Goal: Contribute content: Contribute content

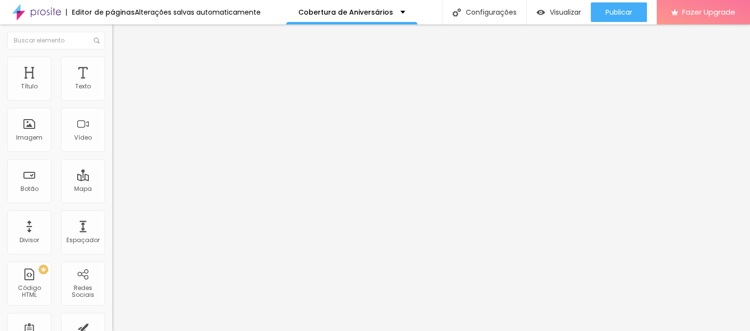
click at [112, 84] on span "Trocar imagem" at bounding box center [138, 80] width 53 height 8
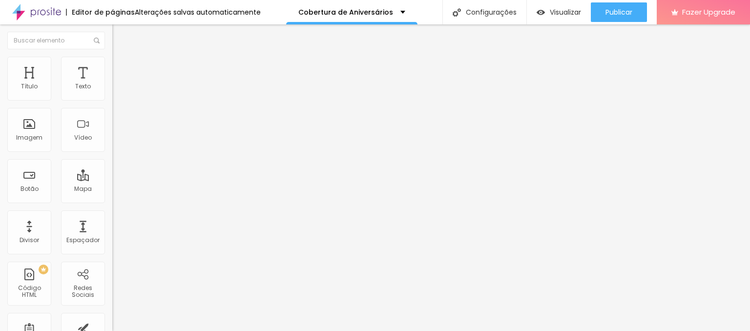
click at [112, 83] on div "Trocar imagem" at bounding box center [168, 79] width 112 height 7
click at [112, 84] on span "Trocar imagem" at bounding box center [138, 80] width 53 height 8
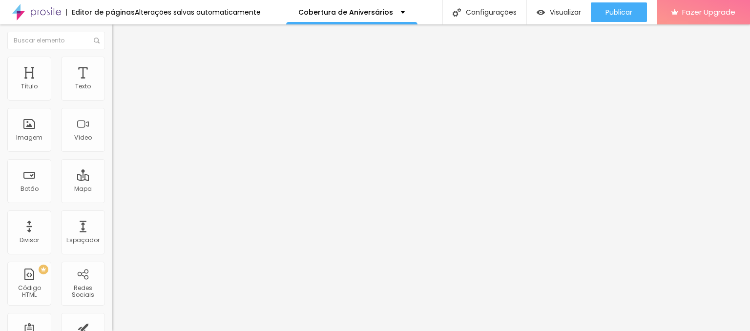
click at [34, 134] on div "Imagem" at bounding box center [29, 130] width 44 height 44
click at [29, 132] on div "Imagem" at bounding box center [29, 130] width 44 height 44
click at [30, 141] on div "Imagem" at bounding box center [29, 137] width 26 height 7
click at [112, 84] on span "Trocar imagem" at bounding box center [138, 80] width 53 height 8
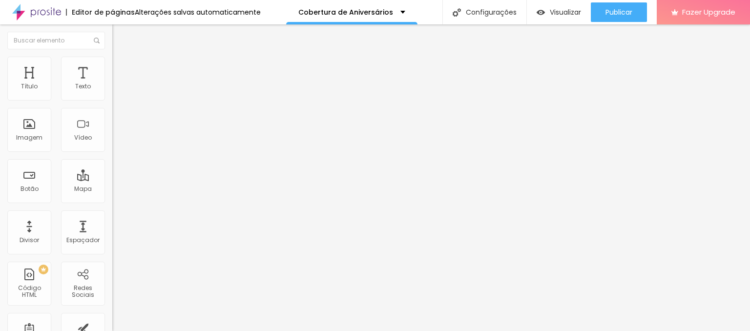
click at [112, 84] on span "Trocar imagem" at bounding box center [138, 80] width 53 height 8
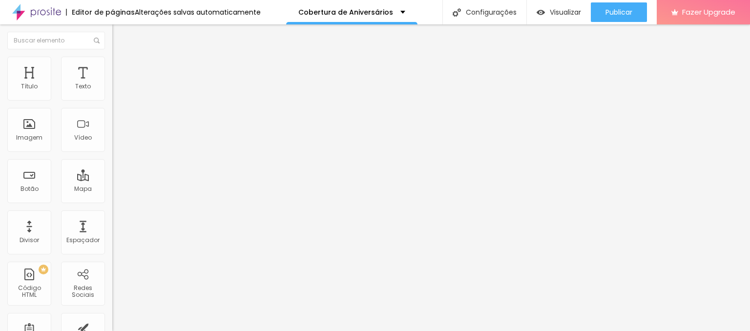
click at [112, 84] on span "Trocar imagem" at bounding box center [138, 80] width 53 height 8
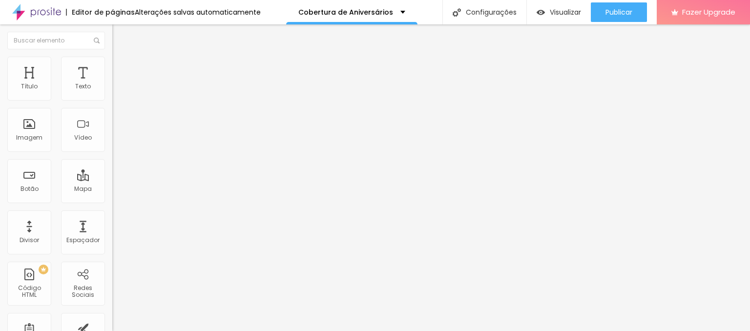
click at [112, 84] on span "Trocar imagem" at bounding box center [138, 80] width 53 height 8
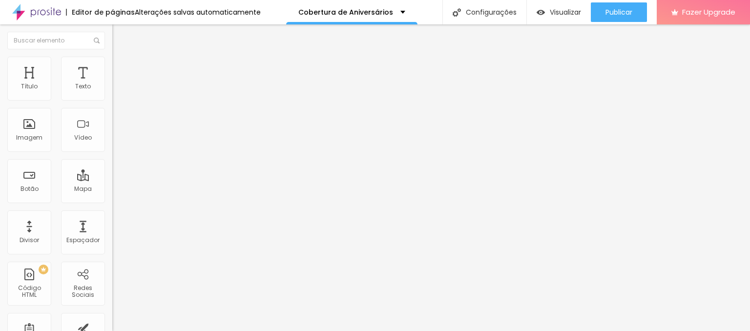
click at [112, 66] on li "Avançado" at bounding box center [168, 71] width 112 height 10
click at [112, 57] on li "Conteúdo" at bounding box center [168, 52] width 112 height 10
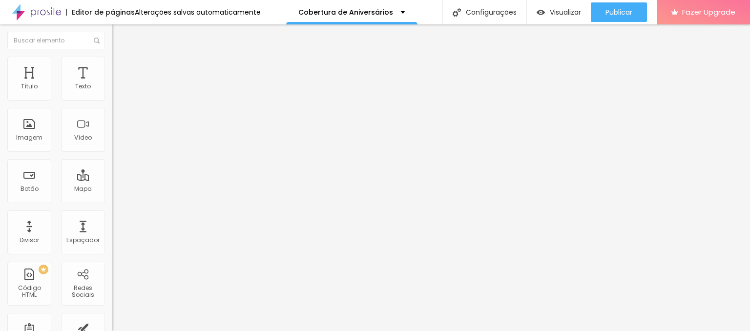
click at [112, 153] on div "Editar Coluna Conteúdo Estilo Avançado Alinhamento" at bounding box center [168, 177] width 112 height 307
click at [169, 331] on div at bounding box center [375, 337] width 750 height 0
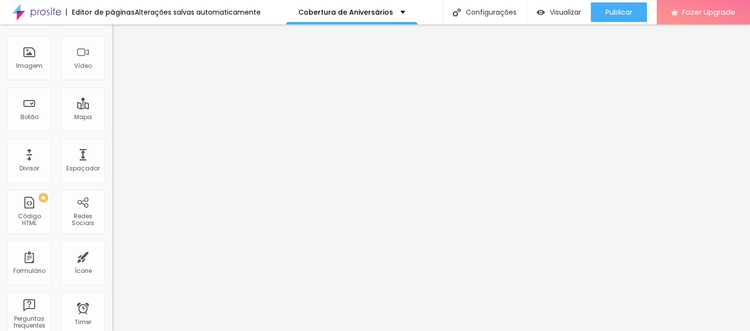
scroll to position [74, 0]
click at [112, 10] on span "Trocar imagem" at bounding box center [138, 6] width 53 height 8
click at [112, 10] on span "Adicionar imagem" at bounding box center [143, 6] width 63 height 8
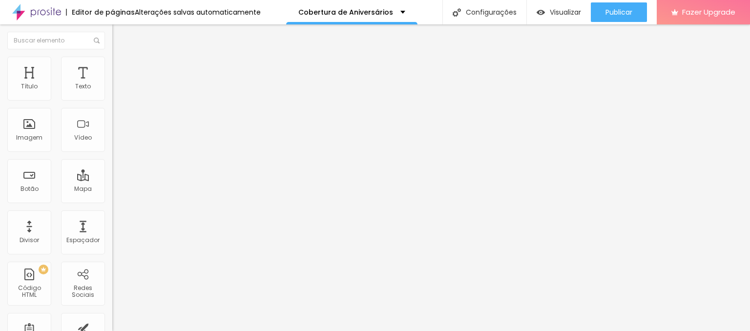
click at [112, 62] on img at bounding box center [116, 61] width 9 height 9
click at [121, 69] on span "Avançado" at bounding box center [137, 73] width 32 height 8
click at [112, 57] on li "Conteúdo" at bounding box center [168, 52] width 112 height 10
click at [112, 84] on span "Adicionar imagem" at bounding box center [143, 80] width 63 height 8
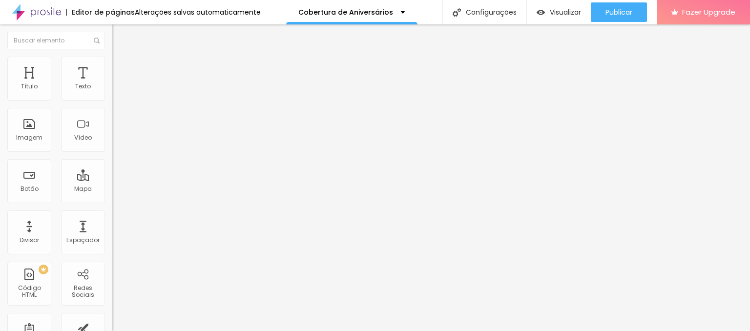
click at [121, 67] on span "Estilo" at bounding box center [128, 63] width 15 height 8
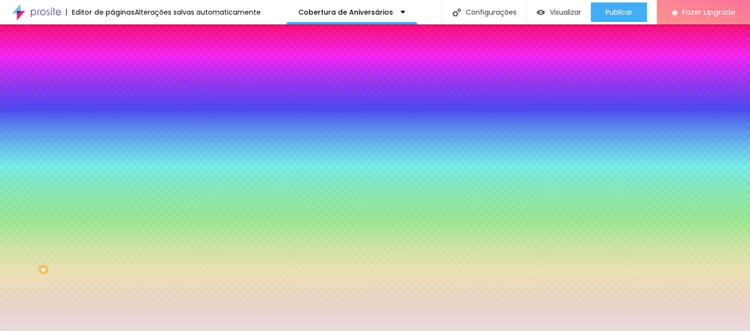
click at [112, 66] on img at bounding box center [116, 70] width 9 height 9
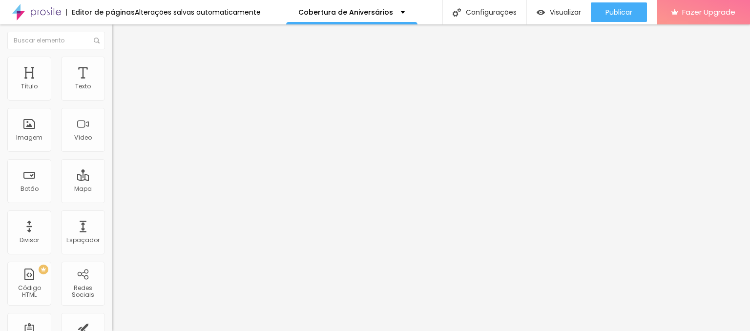
type input "45"
type input "50"
type input "45"
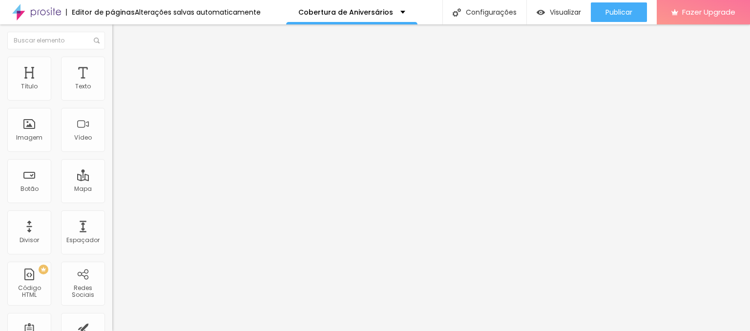
type input "45"
type input "40"
type input "25"
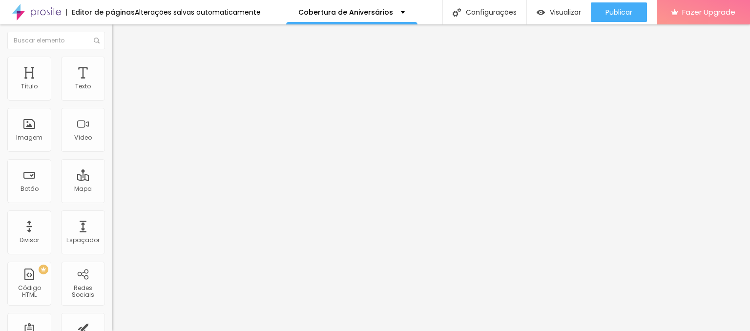
type input "20"
type input "10"
type input "15"
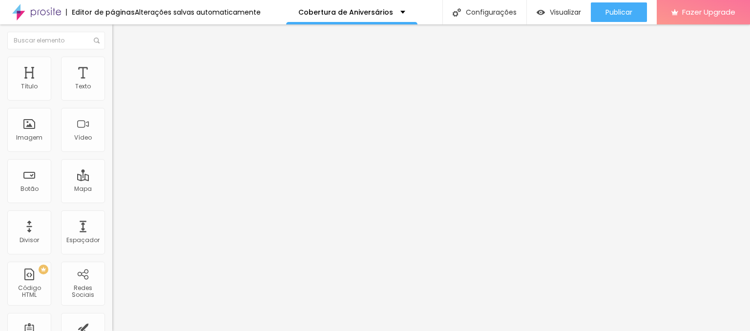
type input "15"
type input "20"
drag, startPoint x: 80, startPoint y: 97, endPoint x: 41, endPoint y: 108, distance: 40.2
click at [112, 189] on input "range" at bounding box center [143, 193] width 63 height 8
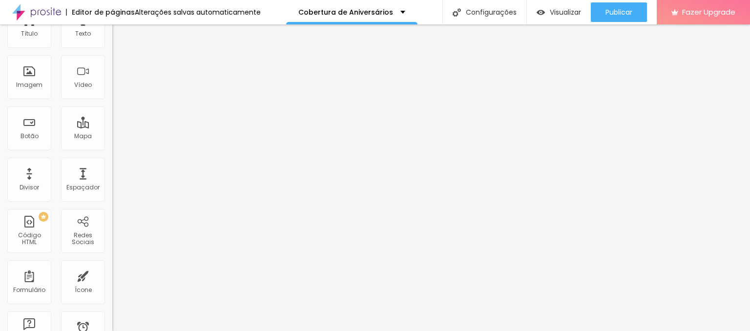
scroll to position [74, 0]
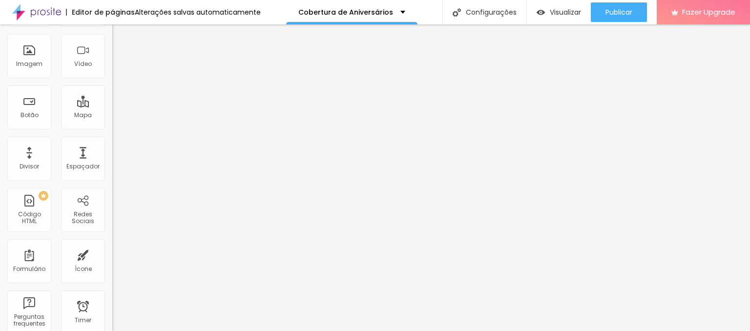
click at [112, 10] on span "Trocar imagem" at bounding box center [138, 6] width 53 height 8
drag, startPoint x: 257, startPoint y: 218, endPoint x: 275, endPoint y: 218, distance: 18.6
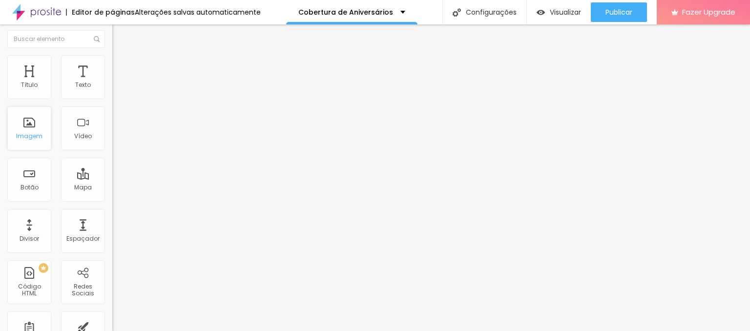
scroll to position [0, 0]
click at [112, 62] on img at bounding box center [116, 61] width 9 height 9
type input "199"
type input "0"
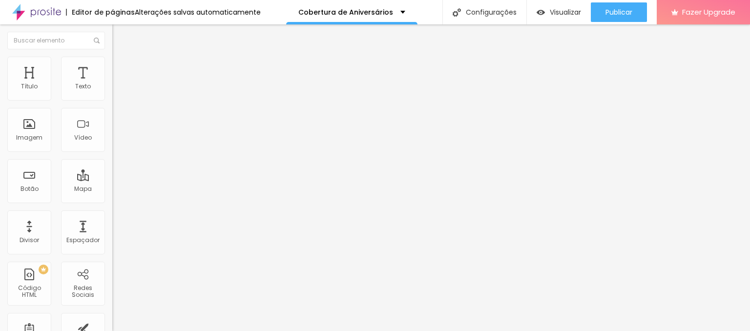
type input "0"
drag, startPoint x: 83, startPoint y: 128, endPoint x: 0, endPoint y: 145, distance: 84.8
type input "0"
click at [112, 214] on input "range" at bounding box center [143, 218] width 63 height 8
click at [30, 151] on div "Imagem" at bounding box center [29, 130] width 44 height 44
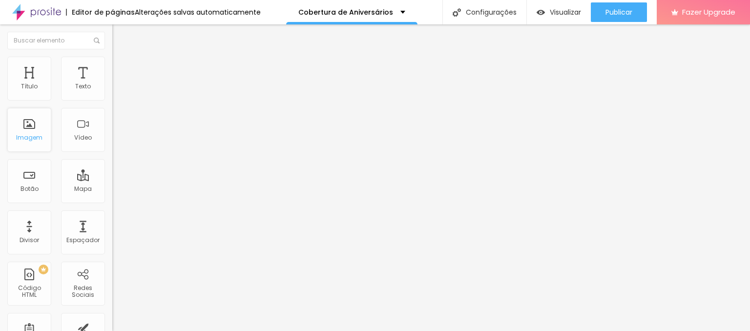
click at [20, 132] on div "Imagem" at bounding box center [29, 130] width 44 height 44
click at [24, 145] on div "Imagem" at bounding box center [29, 130] width 44 height 44
click at [112, 84] on span "Adicionar imagem" at bounding box center [143, 80] width 63 height 8
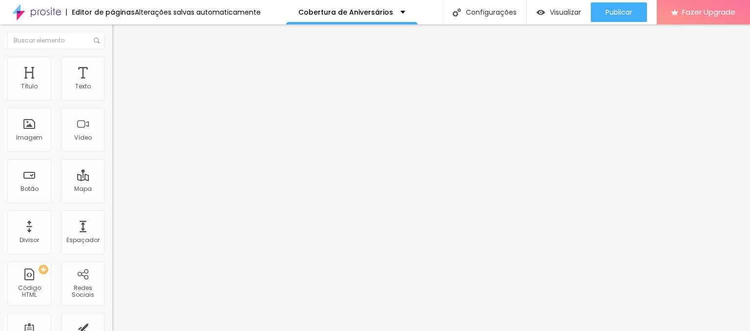
click at [112, 66] on li "Estilo" at bounding box center [168, 62] width 112 height 10
type input "95"
type input "90"
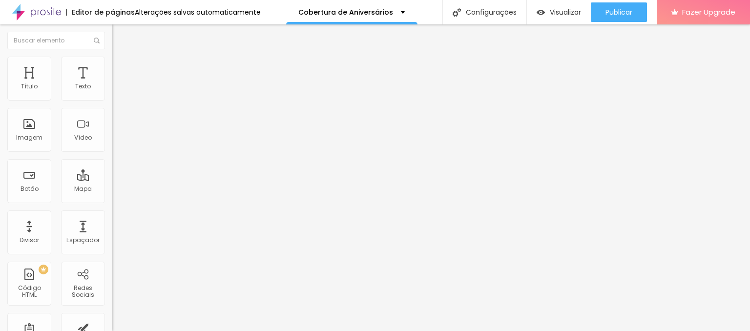
type input "90"
type input "60"
type input "35"
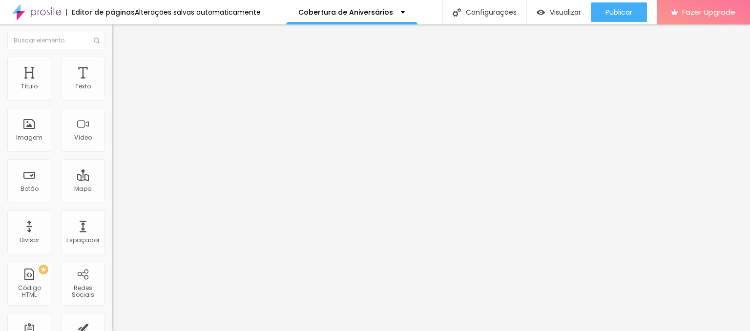
type input "65"
type input "80"
type input "85"
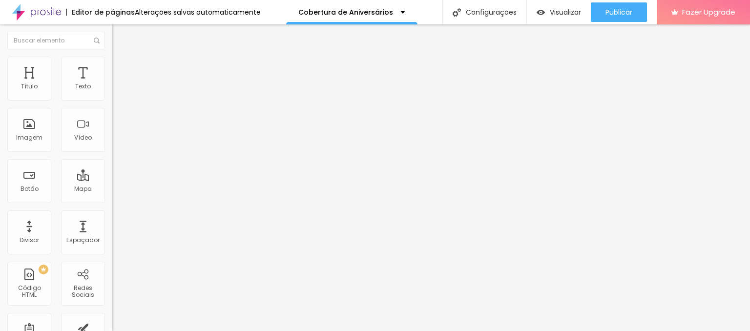
type input "85"
type input "95"
type input "100"
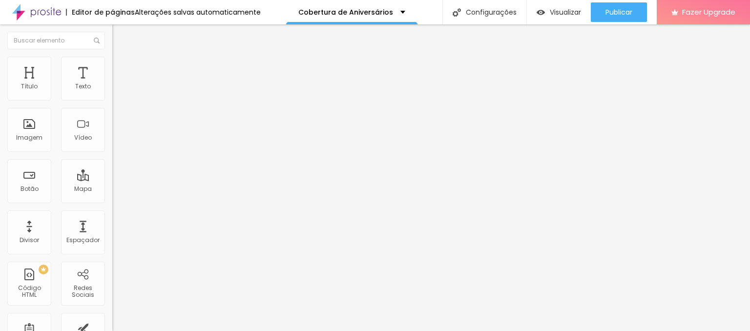
drag, startPoint x: 93, startPoint y: 108, endPoint x: 141, endPoint y: 116, distance: 48.4
click at [141, 100] on input "range" at bounding box center [143, 96] width 63 height 8
type input "158"
type input "200"
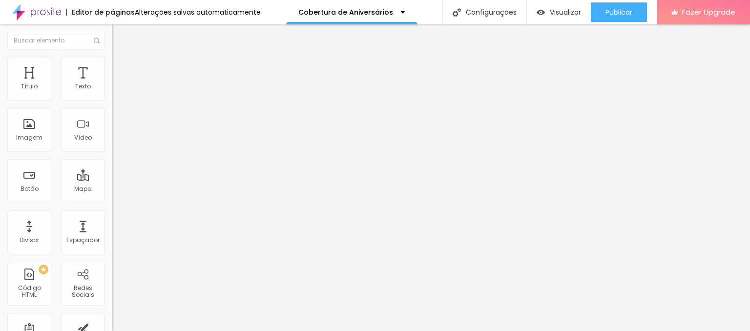
type input "200"
type input "27"
type input "0"
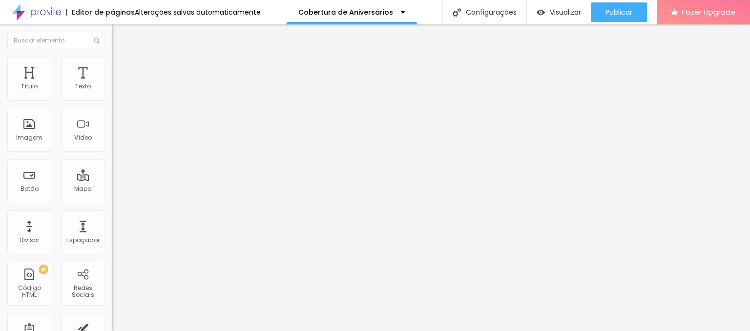
drag, startPoint x: 70, startPoint y: 129, endPoint x: 0, endPoint y: 128, distance: 70.3
click at [112, 214] on input "range" at bounding box center [143, 218] width 63 height 8
click at [112, 66] on li "Avançado" at bounding box center [168, 71] width 112 height 10
type input "42"
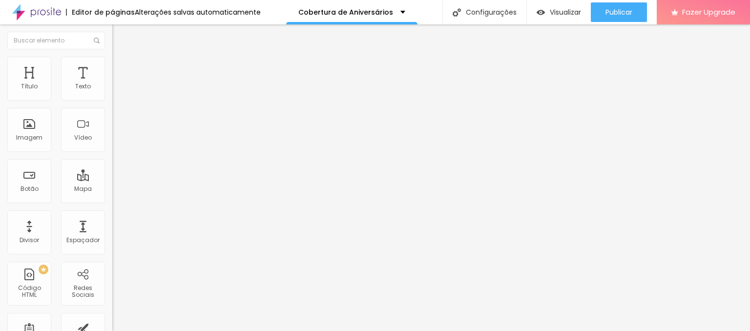
type input "42"
type input "65"
type input "77"
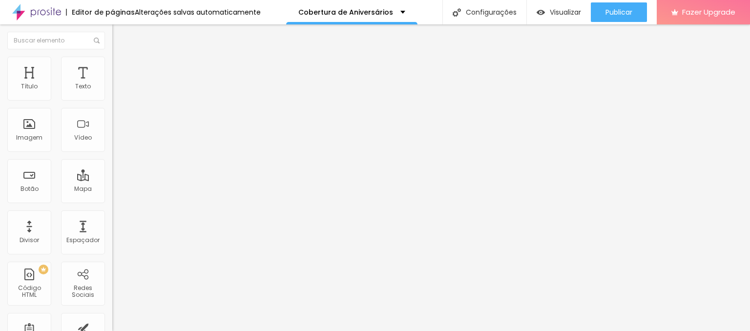
type input "100"
type input "98"
type input "91"
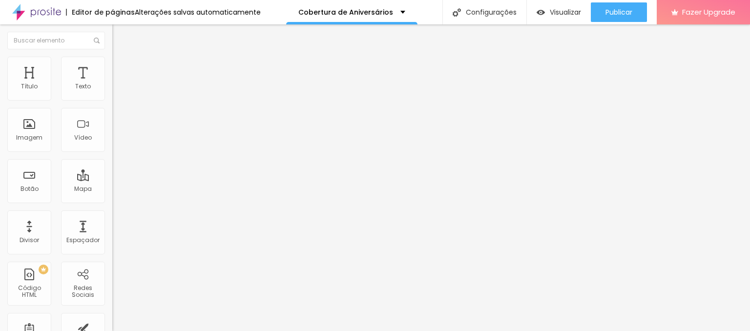
type input "91"
type input "78"
type input "45"
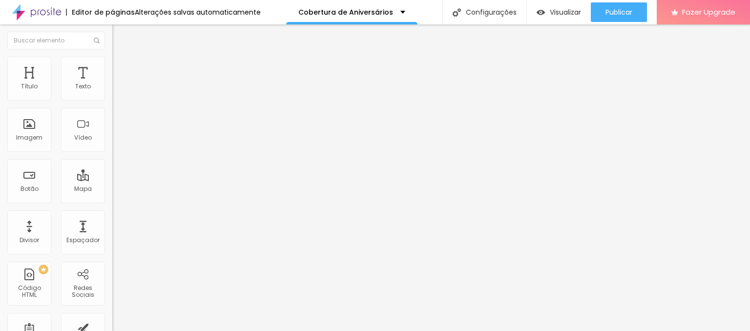
type input "15"
type input "8"
type input "5"
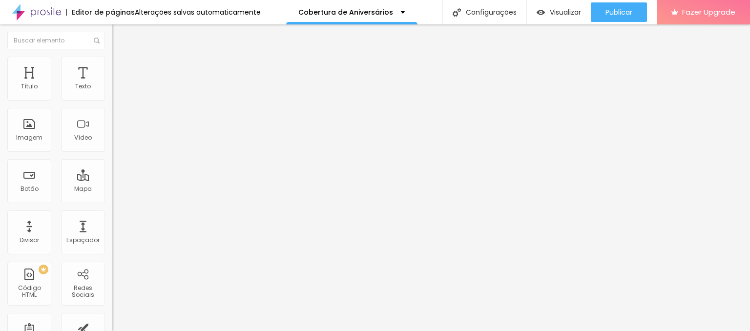
type input "5"
type input "7"
type input "10"
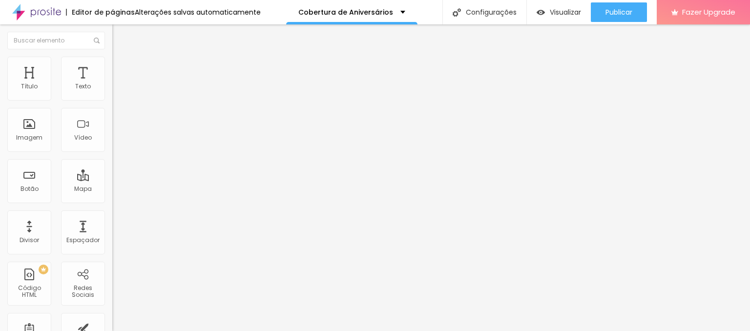
type input "14"
type input "15"
type input "16"
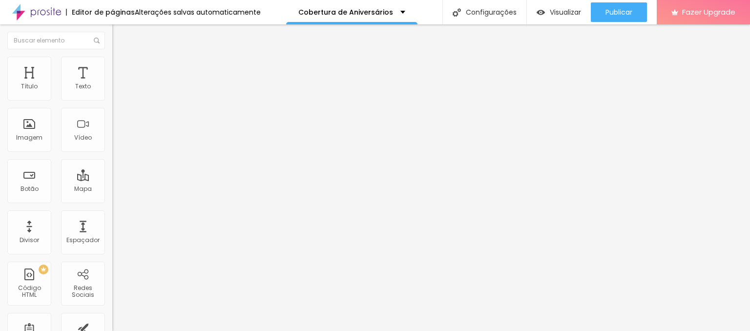
type input "16"
type input "15"
type input "14"
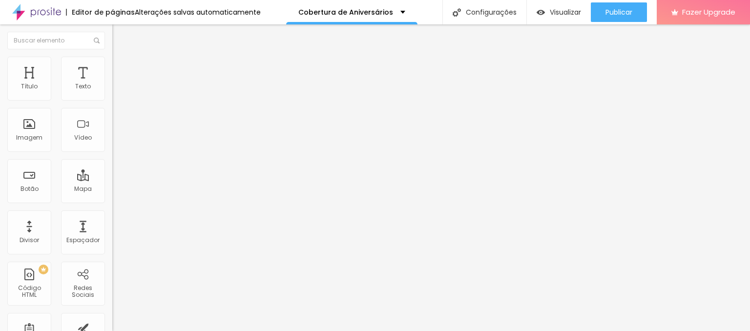
type input "12"
type input "11"
type input "12"
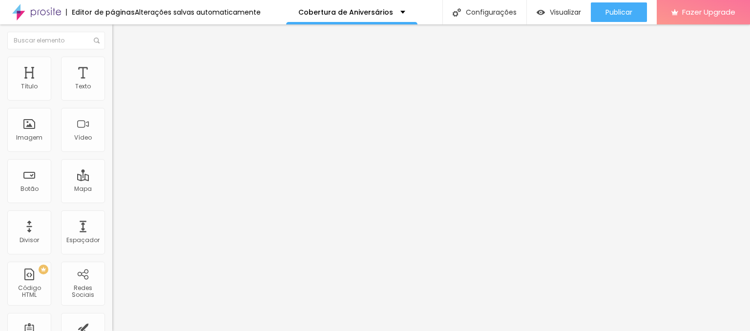
type input "12"
type input "13"
type input "14"
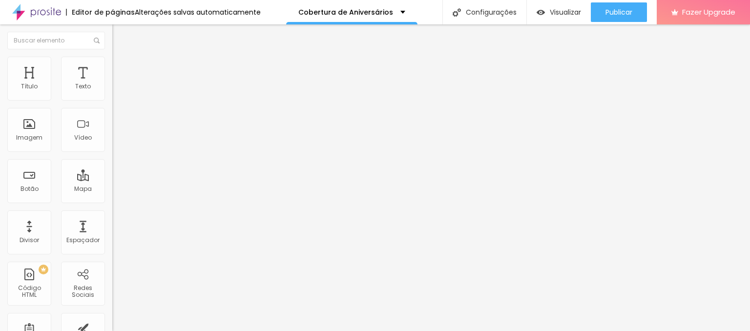
drag, startPoint x: 28, startPoint y: 96, endPoint x: 30, endPoint y: 104, distance: 8.1
click at [112, 189] on input "range" at bounding box center [143, 193] width 63 height 8
click at [112, 198] on input "14" at bounding box center [133, 203] width 42 height 10
type input "1"
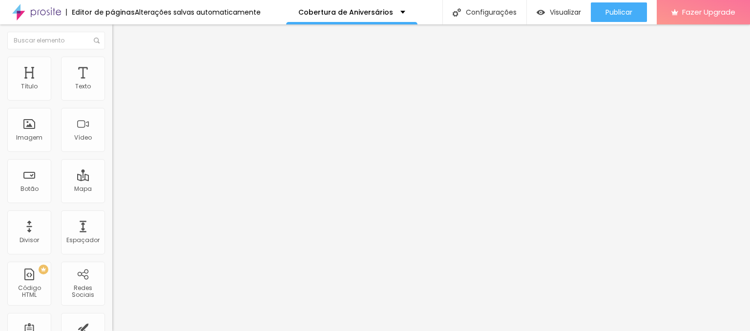
type input "10"
click at [112, 63] on li "Estilo" at bounding box center [168, 62] width 112 height 10
type input "930"
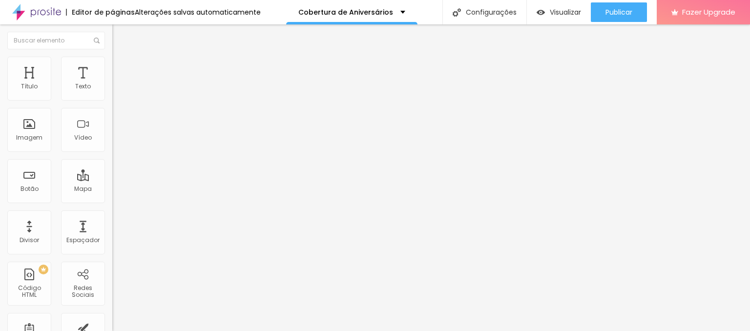
type input "1400"
type input "1320"
type input "1210"
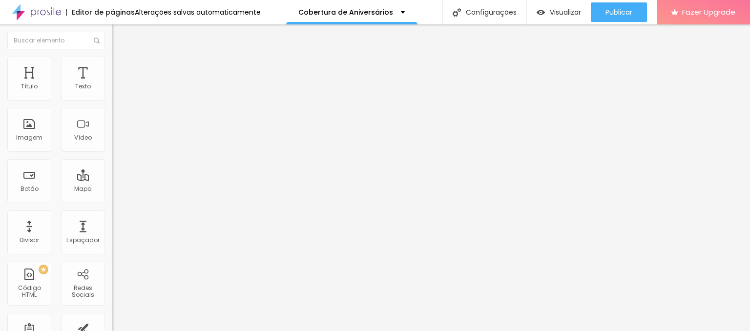
type input "1210"
type input "1110"
type input "1070"
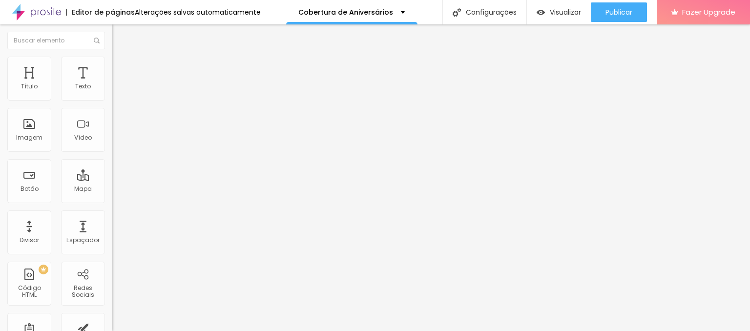
type input "1040"
type input "1030"
drag, startPoint x: 70, startPoint y: 107, endPoint x: 77, endPoint y: 106, distance: 7.3
type input "1020"
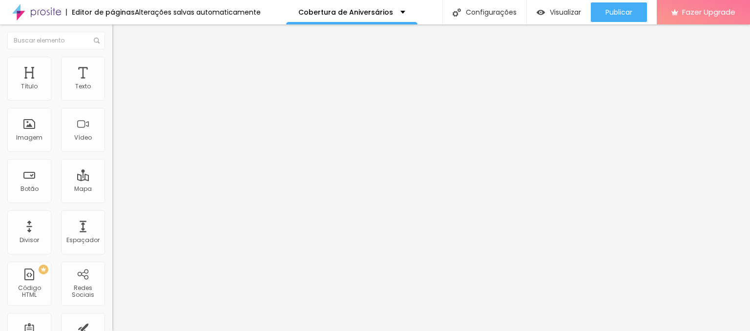
click at [112, 100] on input "range" at bounding box center [143, 96] width 63 height 8
type input "1020"
drag, startPoint x: 20, startPoint y: 128, endPoint x: 50, endPoint y: 104, distance: 37.9
click at [112, 214] on input "range" at bounding box center [143, 218] width 63 height 8
click at [112, 66] on li "Avançado" at bounding box center [168, 71] width 112 height 10
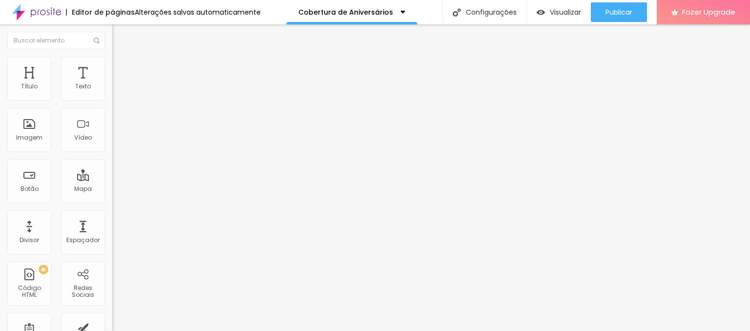
click at [121, 67] on span "Estilo" at bounding box center [128, 63] width 15 height 8
click at [112, 57] on li "Conteúdo" at bounding box center [168, 52] width 112 height 10
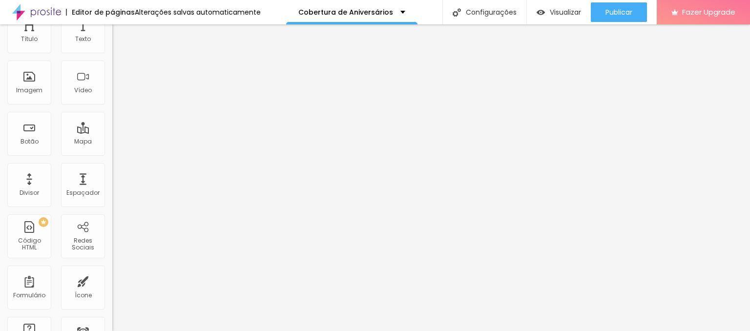
scroll to position [49, 0]
click at [112, 130] on div "Proporção 1:1 Quadrado Cinema 16:9 Padrão 4:3 Quadrado 1:1 Original" at bounding box center [168, 110] width 112 height 39
click at [112, 104] on span "1:1 Quadrado" at bounding box center [131, 100] width 39 height 8
click at [112, 130] on div "Original" at bounding box center [168, 127] width 112 height 6
click at [563, 8] on span "Visualizar" at bounding box center [565, 12] width 31 height 8
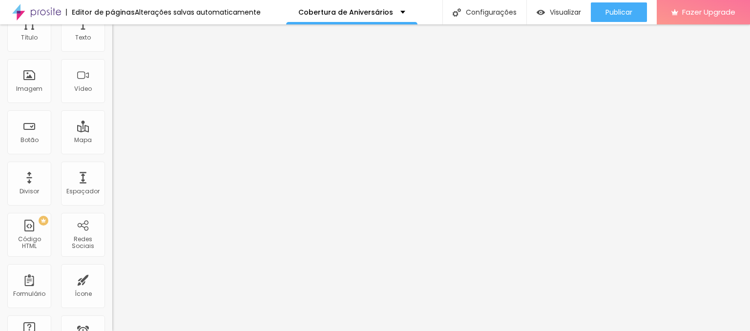
click at [112, 104] on span "Original" at bounding box center [123, 100] width 23 height 8
click at [112, 116] on span "Padrão" at bounding box center [123, 111] width 22 height 8
click at [112, 110] on span "Cinema" at bounding box center [124, 106] width 24 height 8
click at [112, 118] on div "Padrão 4:3" at bounding box center [168, 115] width 112 height 6
click at [112, 131] on span "Original" at bounding box center [123, 127] width 23 height 8
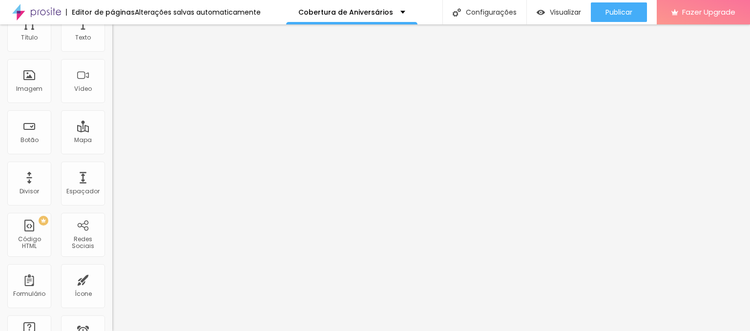
click at [112, 122] on span "Quadrado" at bounding box center [128, 117] width 32 height 8
click at [112, 131] on span "Original" at bounding box center [123, 127] width 23 height 8
click at [18, 88] on div "Imagem" at bounding box center [29, 88] width 26 height 7
click at [112, 35] on span "Adicionar imagem" at bounding box center [143, 31] width 63 height 8
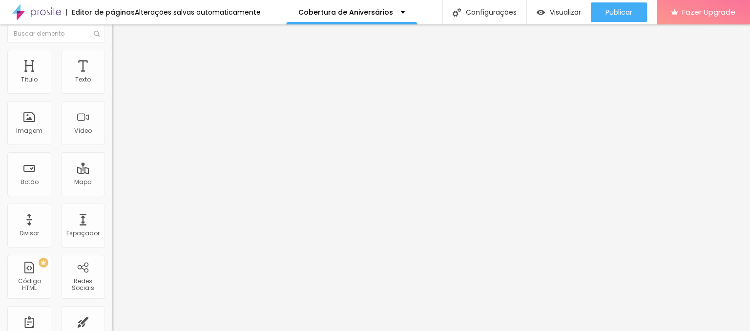
scroll to position [0, 0]
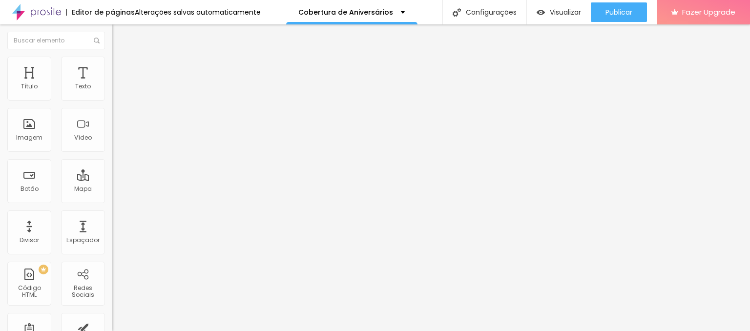
click at [112, 84] on span "Adicionar imagem" at bounding box center [143, 80] width 63 height 8
click at [112, 84] on span "Trocar imagem" at bounding box center [138, 80] width 53 height 8
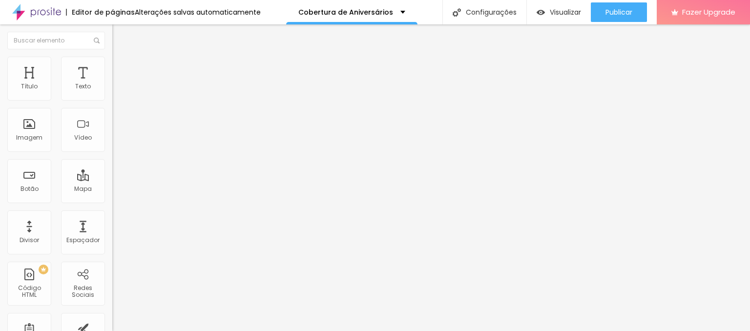
click at [42, 139] on div "Imagem" at bounding box center [29, 130] width 44 height 44
click at [112, 84] on span "Trocar imagem" at bounding box center [138, 80] width 53 height 8
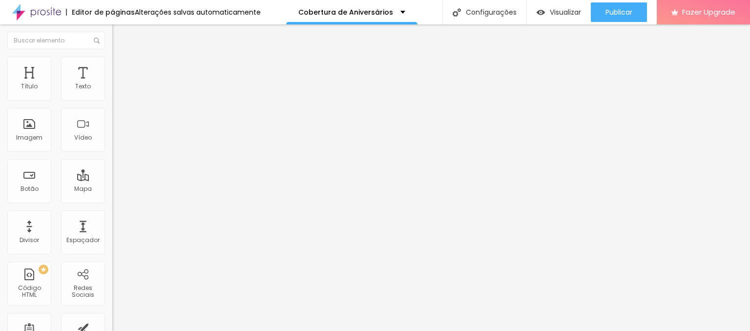
scroll to position [98, 0]
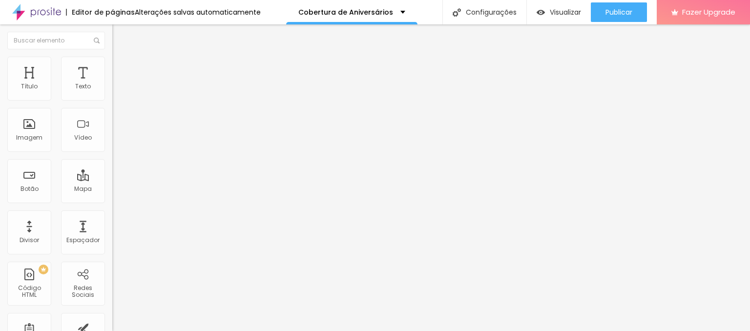
click at [112, 84] on span "Trocar imagem" at bounding box center [138, 80] width 53 height 8
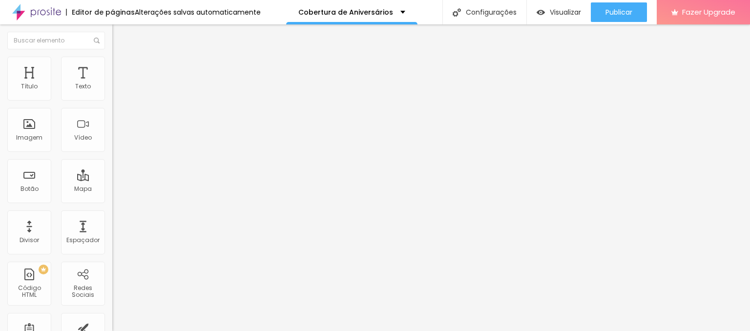
click at [112, 84] on span "Trocar imagem" at bounding box center [138, 80] width 53 height 8
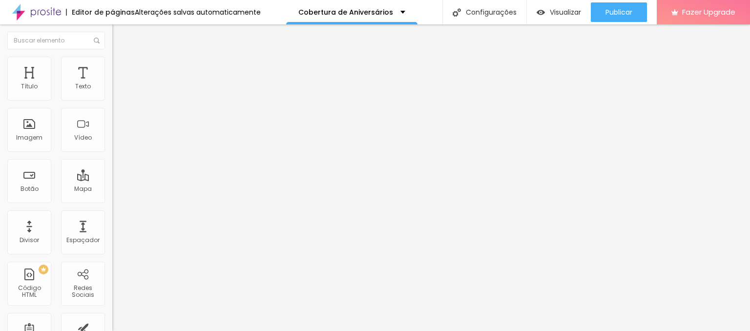
scroll to position [246, 0]
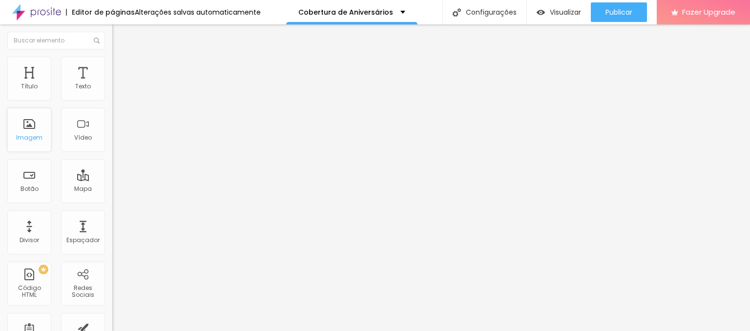
click at [32, 132] on div "Imagem" at bounding box center [29, 130] width 44 height 44
click at [25, 128] on div "Imagem" at bounding box center [29, 130] width 44 height 44
click at [112, 84] on span "Trocar imagem" at bounding box center [138, 80] width 53 height 8
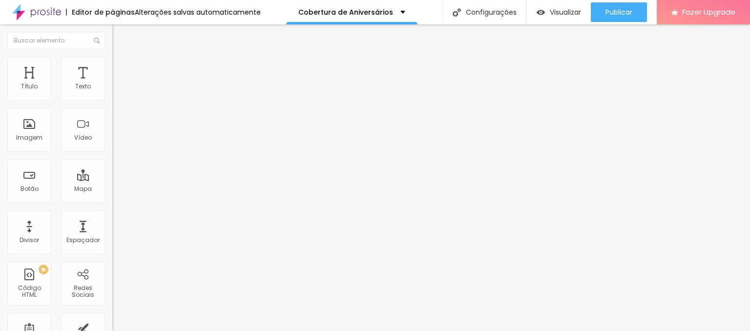
click at [112, 84] on span "Trocar imagem" at bounding box center [138, 80] width 53 height 8
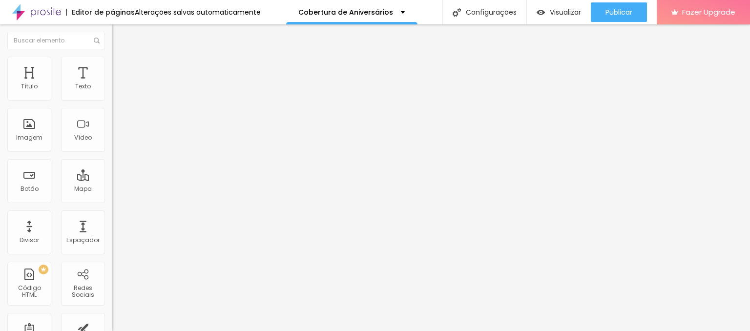
click at [112, 84] on span "Trocar imagem" at bounding box center [138, 80] width 53 height 8
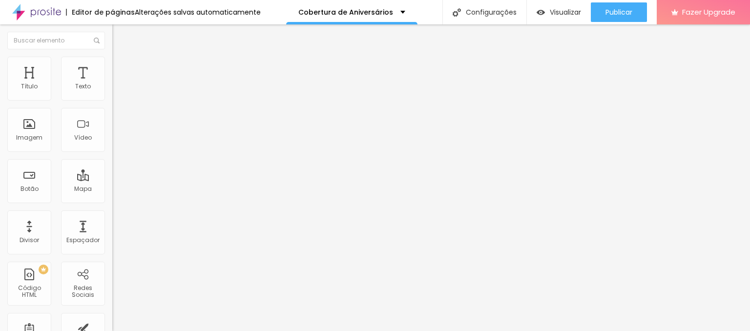
click at [112, 84] on span "Trocar imagem" at bounding box center [138, 80] width 53 height 8
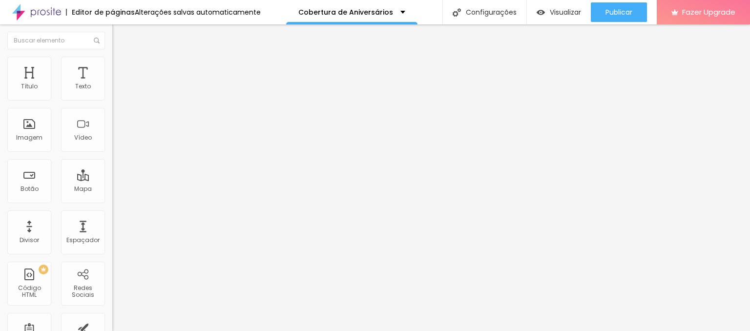
scroll to position [98, 0]
click at [203, 331] on div at bounding box center [375, 337] width 750 height 0
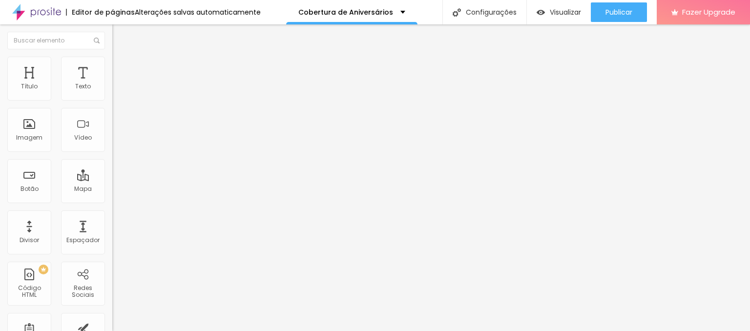
click at [112, 84] on span "Trocar imagem" at bounding box center [138, 80] width 53 height 8
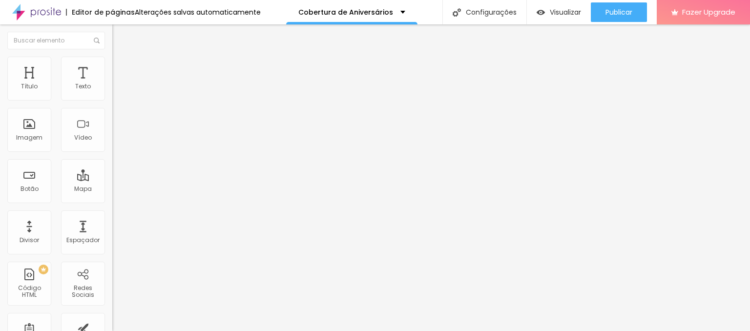
scroll to position [98, 0]
click at [551, 12] on span "Visualizar" at bounding box center [565, 12] width 31 height 8
click at [36, 134] on div "Imagem" at bounding box center [29, 130] width 44 height 44
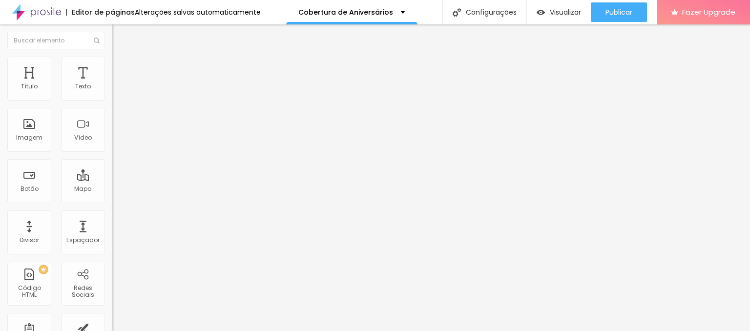
click at [112, 84] on span "Trocar imagem" at bounding box center [138, 80] width 53 height 8
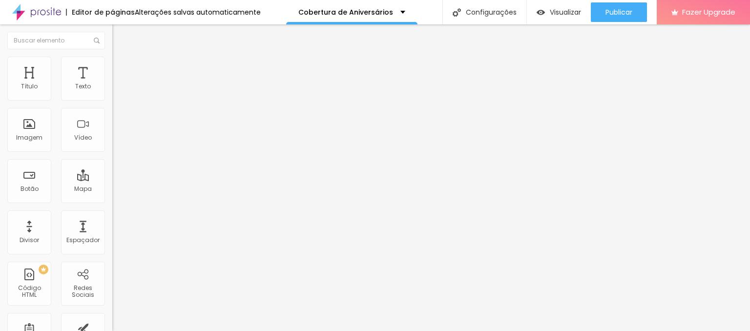
click at [112, 84] on span "Trocar imagem" at bounding box center [138, 80] width 53 height 8
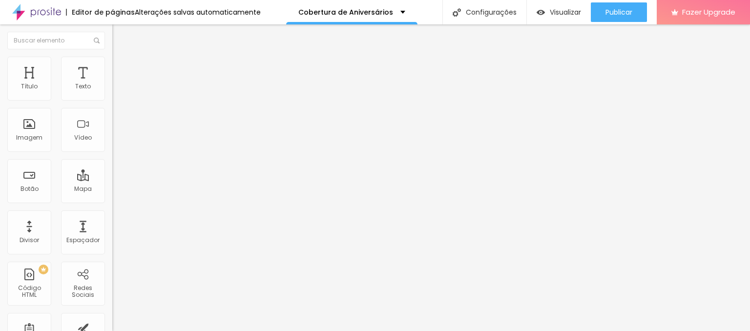
click at [112, 84] on span "Trocar imagem" at bounding box center [138, 80] width 53 height 8
click at [39, 141] on div "Imagem" at bounding box center [29, 137] width 26 height 7
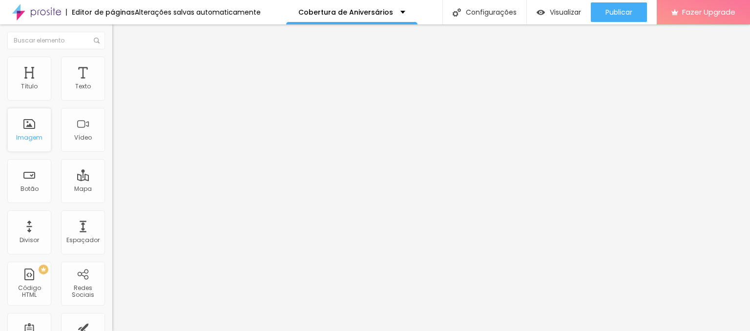
click at [29, 125] on div "Imagem" at bounding box center [29, 130] width 44 height 44
click at [112, 84] on span "Trocar imagem" at bounding box center [138, 80] width 53 height 8
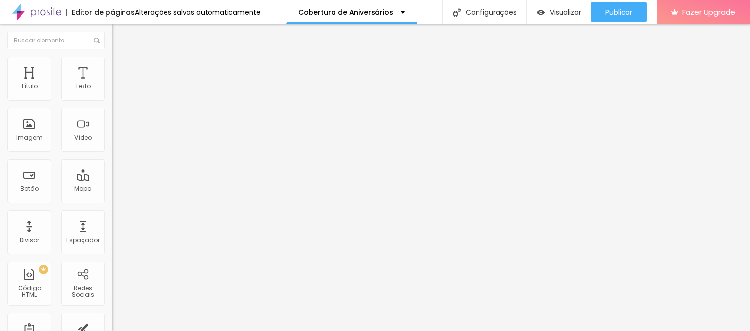
click at [112, 84] on span "Trocar imagem" at bounding box center [138, 80] width 53 height 8
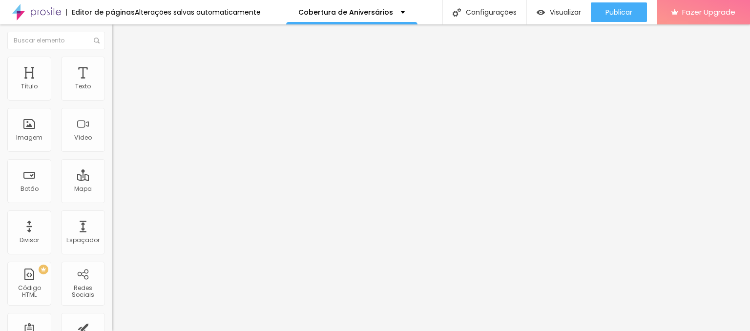
click at [112, 84] on span "Trocar imagem" at bounding box center [138, 80] width 53 height 8
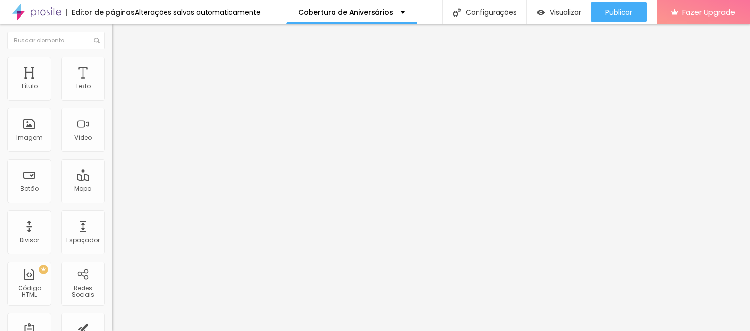
click at [112, 84] on span "Trocar imagem" at bounding box center [138, 80] width 53 height 8
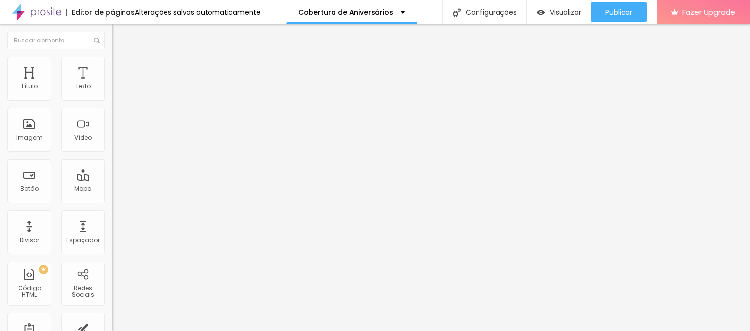
click at [112, 84] on span "Trocar imagem" at bounding box center [138, 80] width 53 height 8
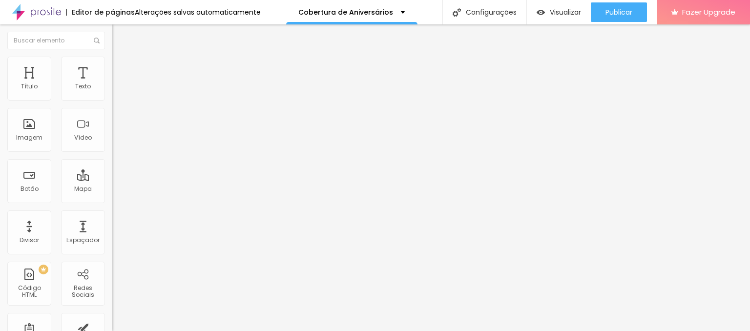
click at [112, 84] on span "Trocar imagem" at bounding box center [138, 80] width 53 height 8
click at [554, 14] on span "Visualizar" at bounding box center [565, 12] width 31 height 8
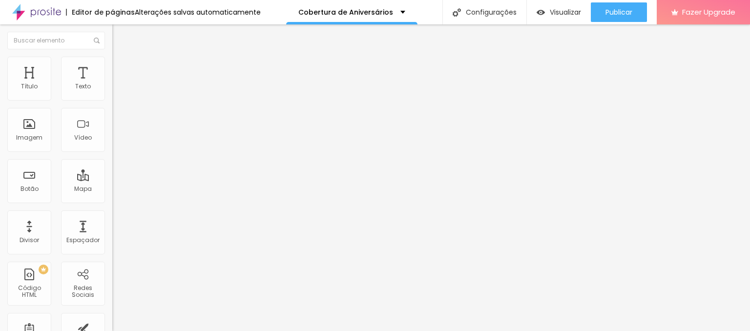
click at [112, 66] on li "Estilo" at bounding box center [168, 62] width 112 height 10
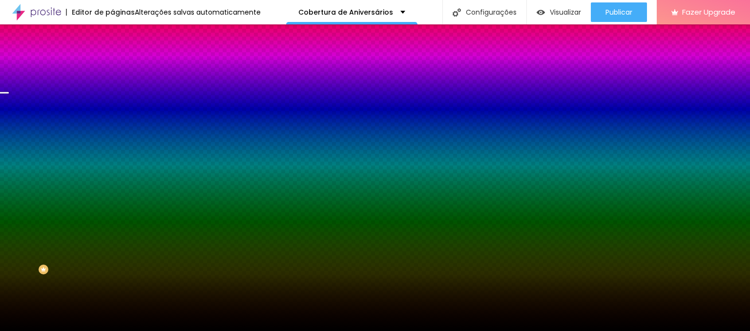
click at [112, 90] on span "Trocar imagem" at bounding box center [138, 86] width 53 height 8
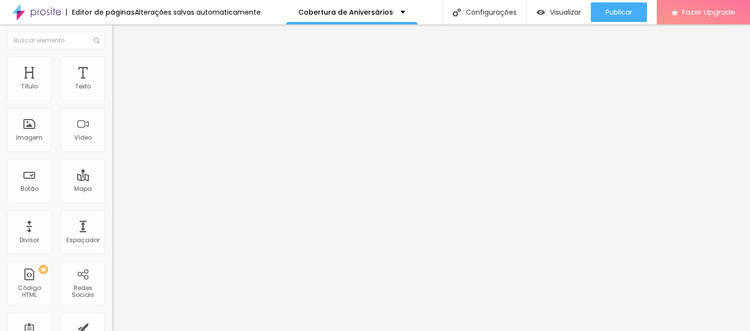
type input "100"
drag, startPoint x: 67, startPoint y: 205, endPoint x: 95, endPoint y: 206, distance: 27.9
type input "100"
click at [112, 230] on input "range" at bounding box center [143, 234] width 63 height 8
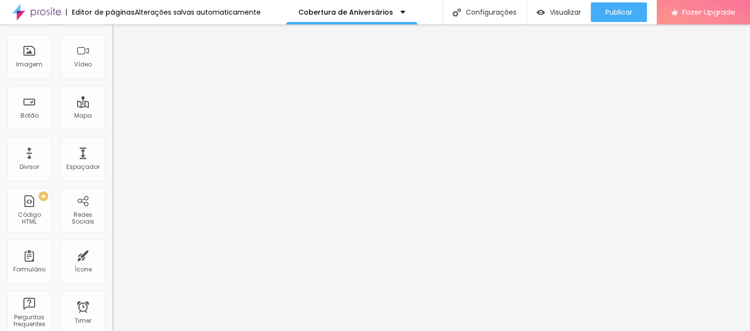
scroll to position [74, 0]
type input "1.4"
type input "1.8"
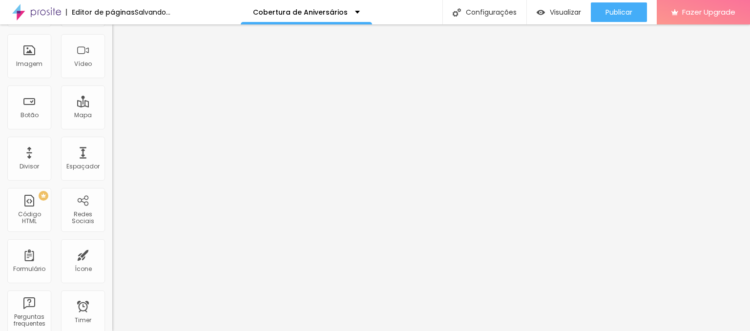
drag, startPoint x: 58, startPoint y: 175, endPoint x: 76, endPoint y: 175, distance: 18.1
type input "1.8"
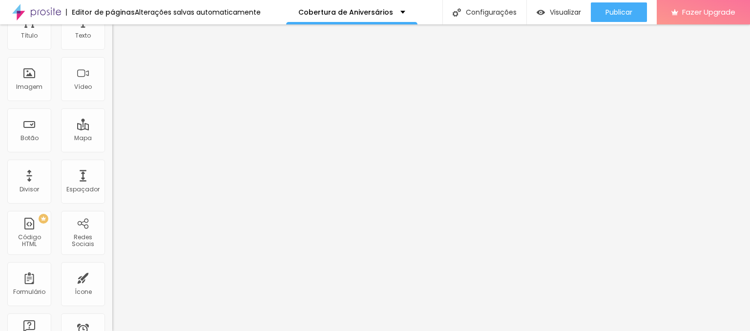
scroll to position [24, 0]
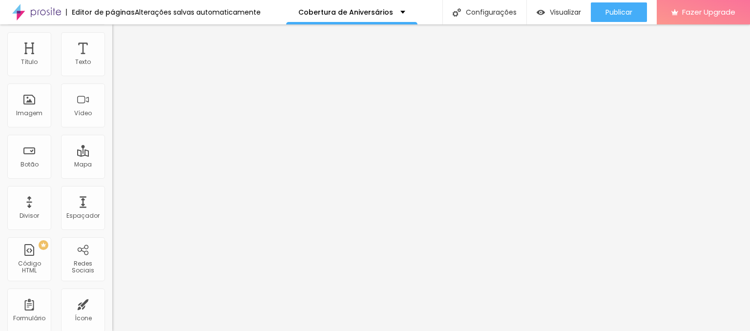
type input "1.2"
type input "1.3"
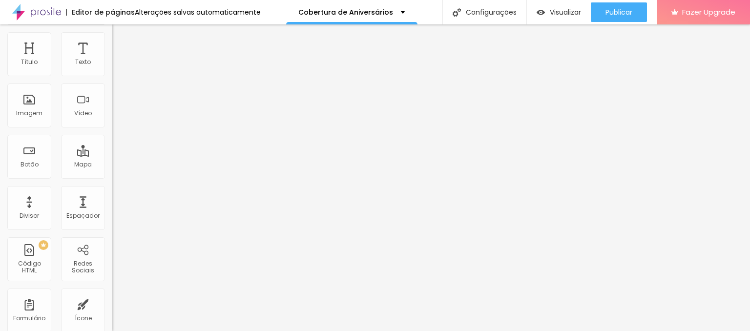
type input "1.3"
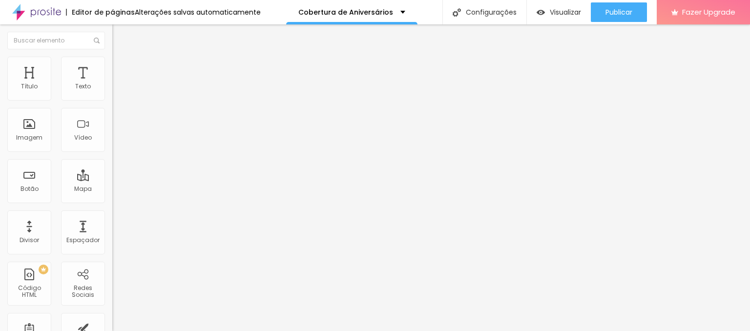
scroll to position [0, 0]
click at [112, 91] on span "Titulo 2" at bounding box center [128, 87] width 32 height 8
click at [112, 101] on span "Titulo 3" at bounding box center [125, 95] width 27 height 11
click at [112, 109] on span "Titulo 4" at bounding box center [125, 104] width 26 height 10
click at [112, 99] on span "Titulo 3" at bounding box center [125, 95] width 27 height 8
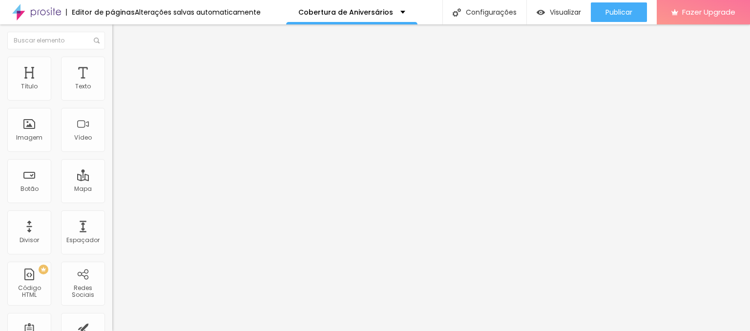
click at [112, 108] on span "Titulo 4" at bounding box center [125, 104] width 26 height 8
click at [112, 115] on span "Titulo 5" at bounding box center [122, 110] width 21 height 8
click at [112, 106] on span "Titulo 4" at bounding box center [125, 102] width 26 height 8
click at [554, 17] on div "Visualizar" at bounding box center [559, 12] width 44 height 20
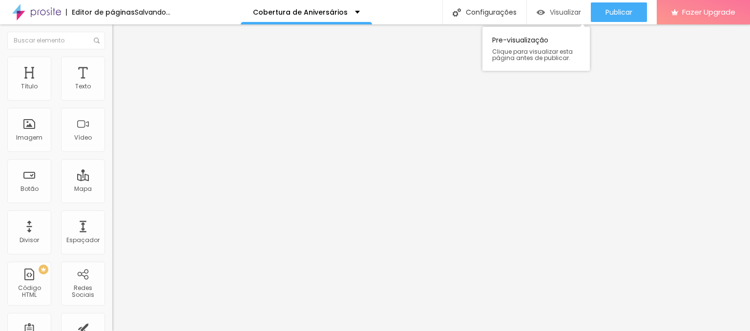
click at [547, 11] on div "Visualizar" at bounding box center [559, 12] width 44 height 8
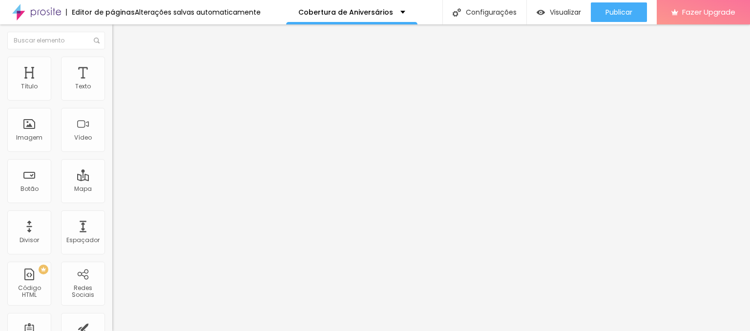
click at [112, 115] on span "Titulo 5" at bounding box center [122, 110] width 21 height 8
click at [112, 106] on span "Titulo 4" at bounding box center [125, 102] width 26 height 8
click at [112, 83] on span "Titulo 1" at bounding box center [128, 78] width 32 height 8
click at [112, 91] on div "Titulo 2 H2" at bounding box center [168, 86] width 112 height 9
type input "2.3"
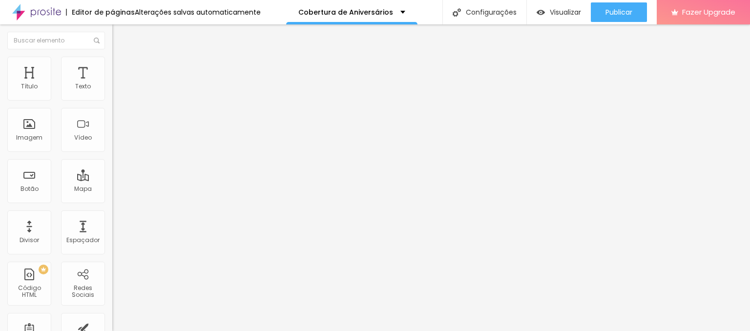
type input "2.3"
type input "6.8"
type input "16.2"
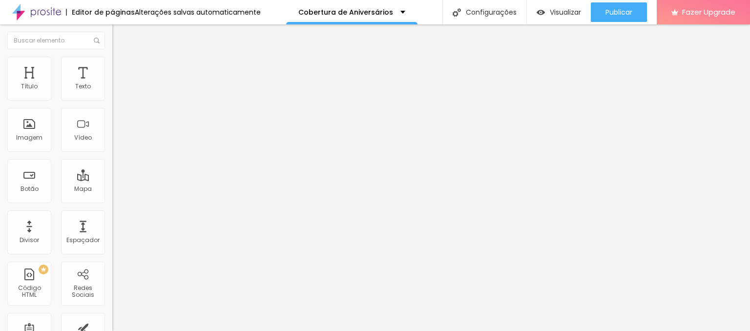
type input "17"
type input "11.3"
type input "7"
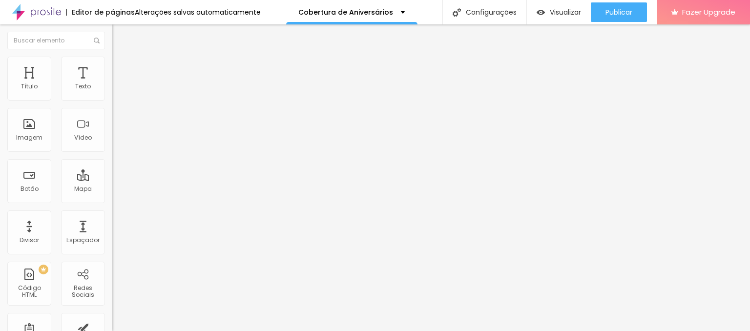
type input "7"
type input "6.6"
type input "5.7"
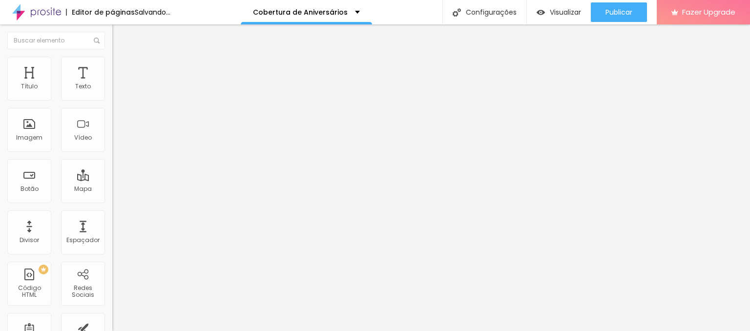
type input "5.6"
drag, startPoint x: 29, startPoint y: 228, endPoint x: 39, endPoint y: 233, distance: 11.4
type input "5.6"
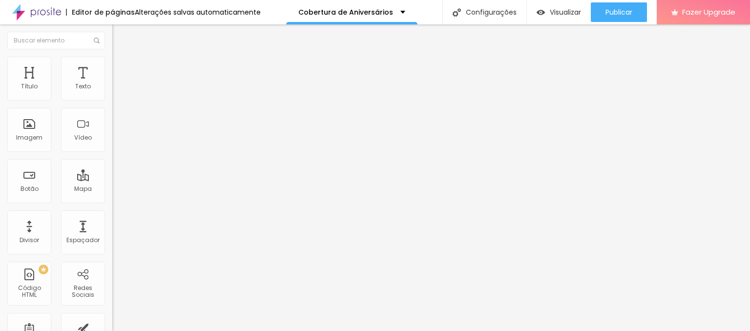
click at [112, 107] on span "Titulo 4" at bounding box center [125, 103] width 26 height 8
click at [112, 115] on span "Titulo 5" at bounding box center [122, 110] width 21 height 8
click at [112, 122] on span "Titulo 6" at bounding box center [121, 117] width 19 height 8
type input "99"
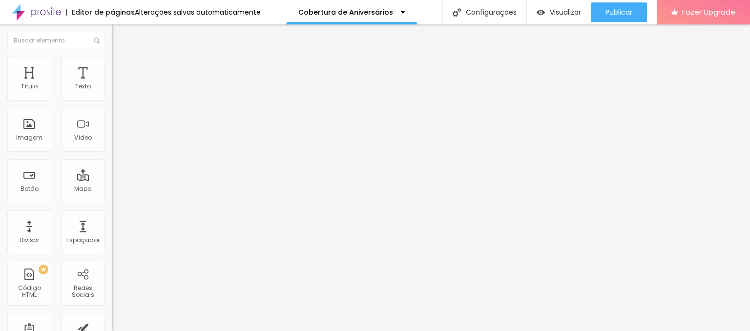
type input "89"
type input "71"
type input "64"
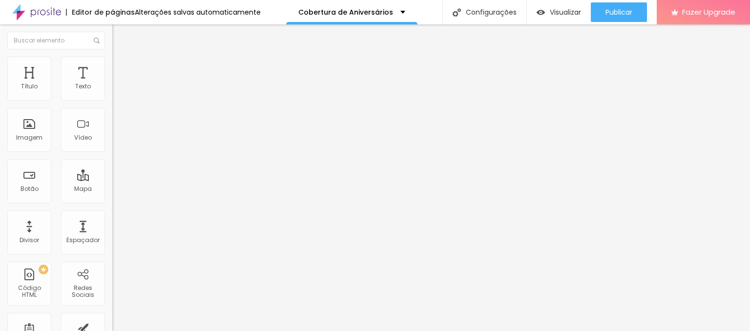
type input "64"
drag, startPoint x: 83, startPoint y: 206, endPoint x: 58, endPoint y: 207, distance: 24.9
type input "64"
click at [112, 234] on input "range" at bounding box center [143, 238] width 63 height 8
type input "5.9"
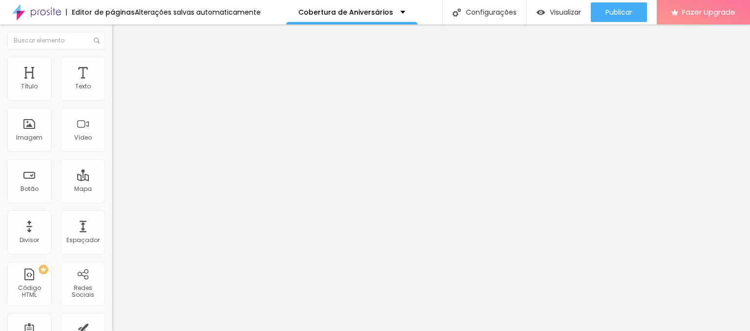
type input "5.9"
type input "4"
type input "3.6"
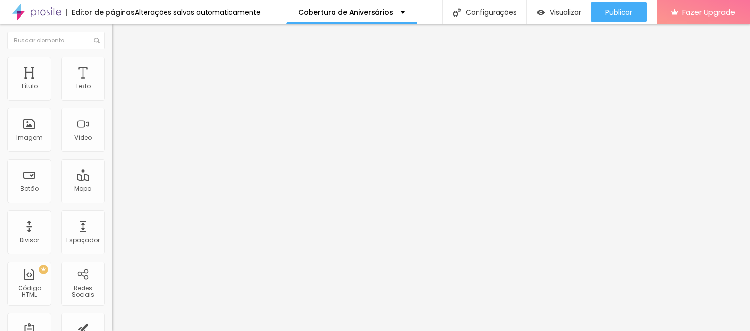
type input "2.1"
type input "0.8"
type input "0.7"
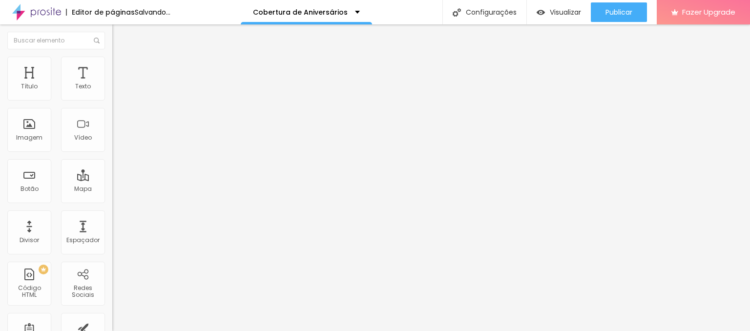
type input "0.7"
drag, startPoint x: 40, startPoint y: 227, endPoint x: 24, endPoint y: 227, distance: 15.6
type input "0.7"
click at [112, 84] on span "Trocar imagem" at bounding box center [138, 80] width 53 height 8
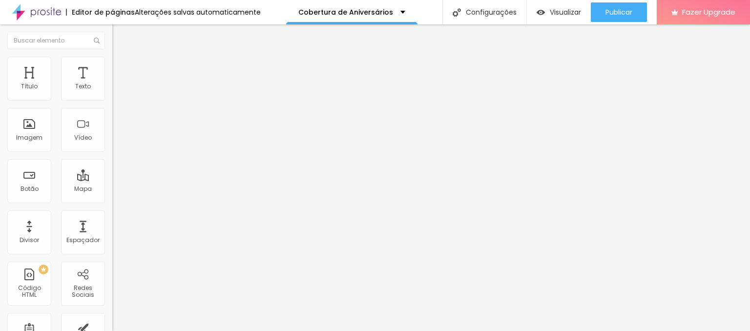
click at [112, 84] on span "Trocar imagem" at bounding box center [138, 80] width 53 height 8
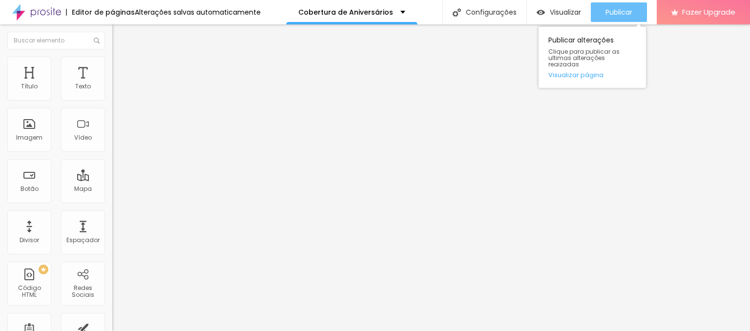
click at [603, 15] on button "Publicar" at bounding box center [619, 12] width 56 height 20
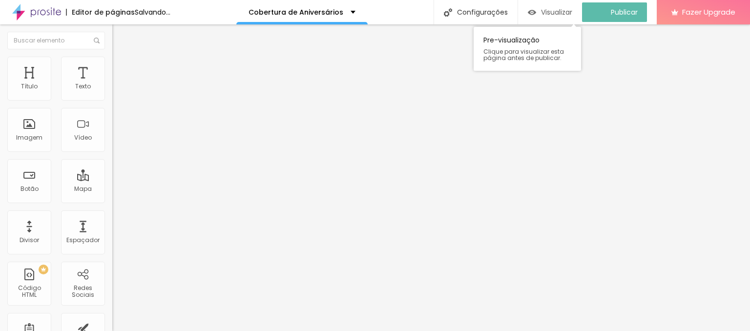
click at [572, 13] on span "Visualizar" at bounding box center [556, 12] width 31 height 8
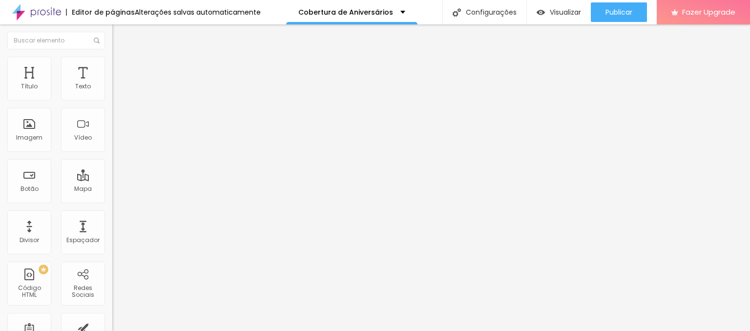
drag, startPoint x: 41, startPoint y: 63, endPoint x: 47, endPoint y: 65, distance: 7.1
click at [112, 64] on ul "Conteúdo Estilo Avançado" at bounding box center [168, 61] width 112 height 29
click at [112, 65] on li "Estilo" at bounding box center [168, 62] width 112 height 10
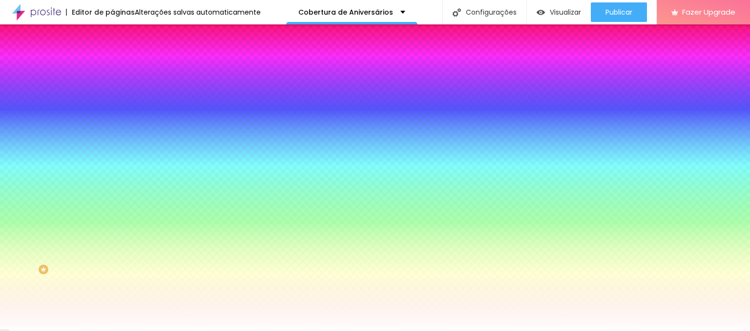
click at [112, 93] on div at bounding box center [168, 93] width 112 height 0
drag, startPoint x: 86, startPoint y: 163, endPoint x: 86, endPoint y: 151, distance: 12.2
click at [86, 151] on div at bounding box center [375, 165] width 750 height 331
click at [87, 152] on div at bounding box center [375, 165] width 750 height 331
click at [59, 122] on div at bounding box center [375, 165] width 750 height 331
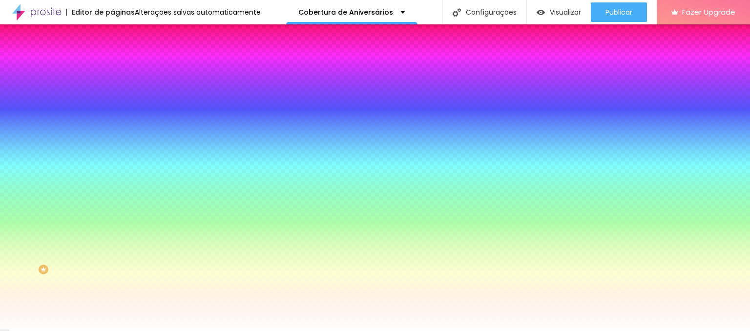
drag, startPoint x: 59, startPoint y: 121, endPoint x: 87, endPoint y: 101, distance: 35.1
click at [112, 103] on div at bounding box center [168, 103] width 112 height 0
drag, startPoint x: 80, startPoint y: 152, endPoint x: 87, endPoint y: 153, distance: 6.9
click at [112, 103] on div at bounding box center [168, 103] width 112 height 0
drag, startPoint x: 81, startPoint y: 149, endPoint x: 81, endPoint y: 142, distance: 7.8
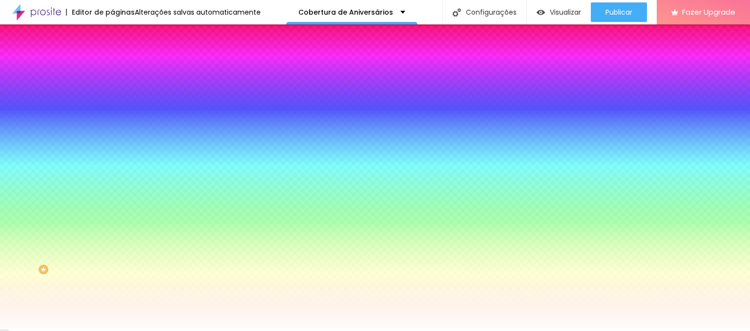
click at [112, 103] on div at bounding box center [168, 103] width 112 height 0
click at [85, 150] on div at bounding box center [375, 165] width 750 height 331
drag, startPoint x: 81, startPoint y: 152, endPoint x: 81, endPoint y: 130, distance: 22.0
click at [112, 103] on div at bounding box center [168, 103] width 112 height 0
drag, startPoint x: 87, startPoint y: 152, endPoint x: 90, endPoint y: 145, distance: 8.3
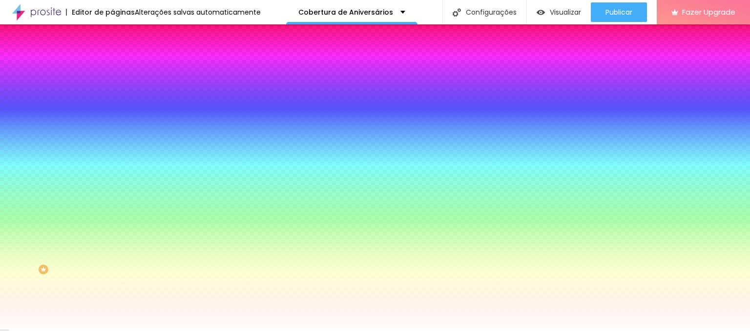
click at [90, 145] on div at bounding box center [375, 165] width 750 height 331
drag, startPoint x: 78, startPoint y: 109, endPoint x: 65, endPoint y: 146, distance: 39.7
click at [112, 103] on div at bounding box center [168, 103] width 112 height 0
click at [112, 93] on div at bounding box center [168, 93] width 112 height 0
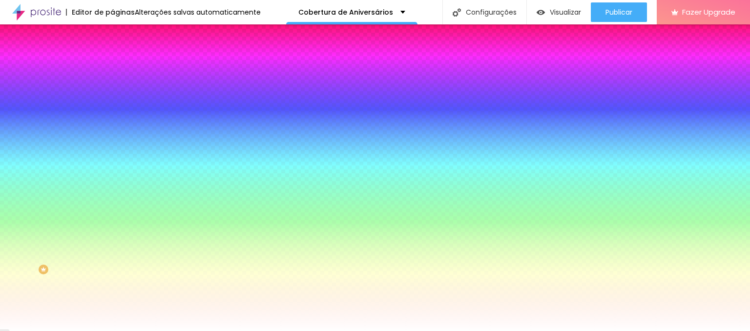
drag, startPoint x: 96, startPoint y: 155, endPoint x: 102, endPoint y: 126, distance: 29.3
click at [102, 126] on div at bounding box center [375, 165] width 750 height 331
type input "#FFFFFF"
drag, startPoint x: 64, startPoint y: 143, endPoint x: 1, endPoint y: 94, distance: 79.7
click at [112, 103] on div at bounding box center [168, 103] width 112 height 0
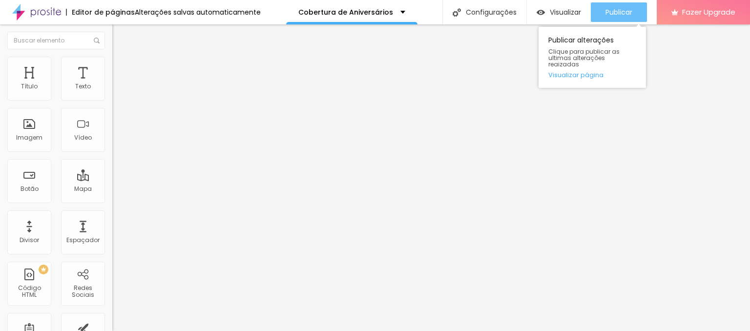
click at [627, 10] on span "Publicar" at bounding box center [618, 12] width 27 height 8
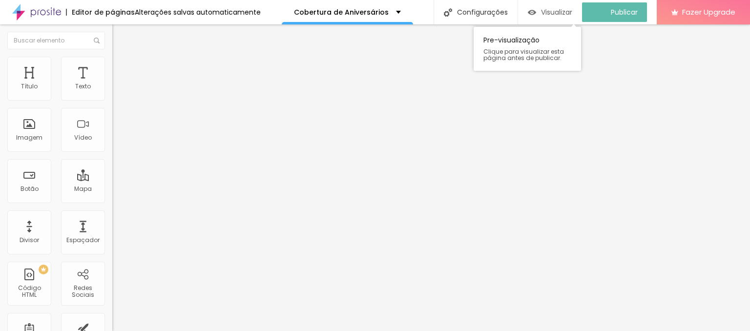
click at [562, 14] on span "Visualizar" at bounding box center [556, 12] width 31 height 8
